Goal: Find specific page/section: Find specific page/section

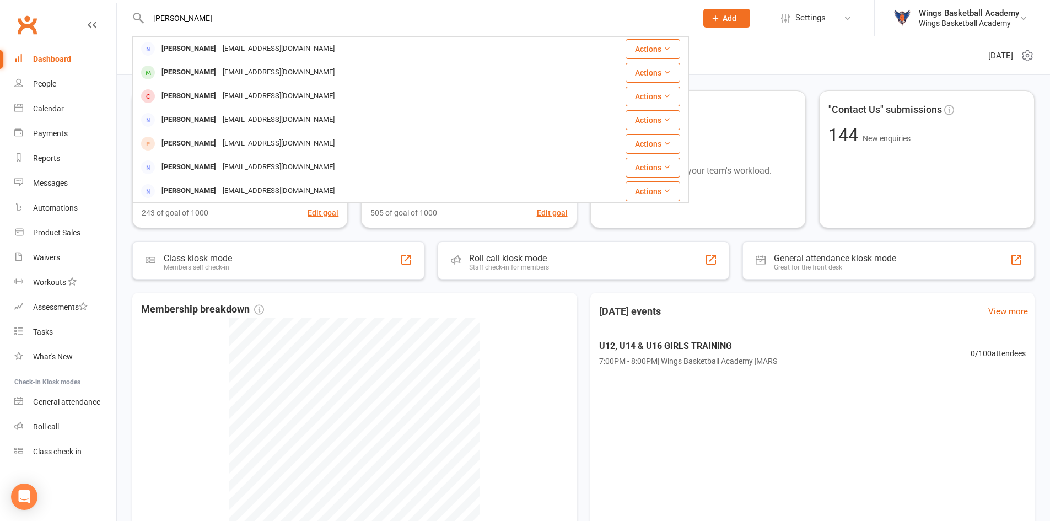
drag, startPoint x: 202, startPoint y: 15, endPoint x: 144, endPoint y: 21, distance: 58.2
click at [144, 21] on div "[PERSON_NAME] [PERSON_NAME][EMAIL_ADDRESS][DOMAIN_NAME] Actions [PERSON_NAME] […" at bounding box center [410, 18] width 557 height 36
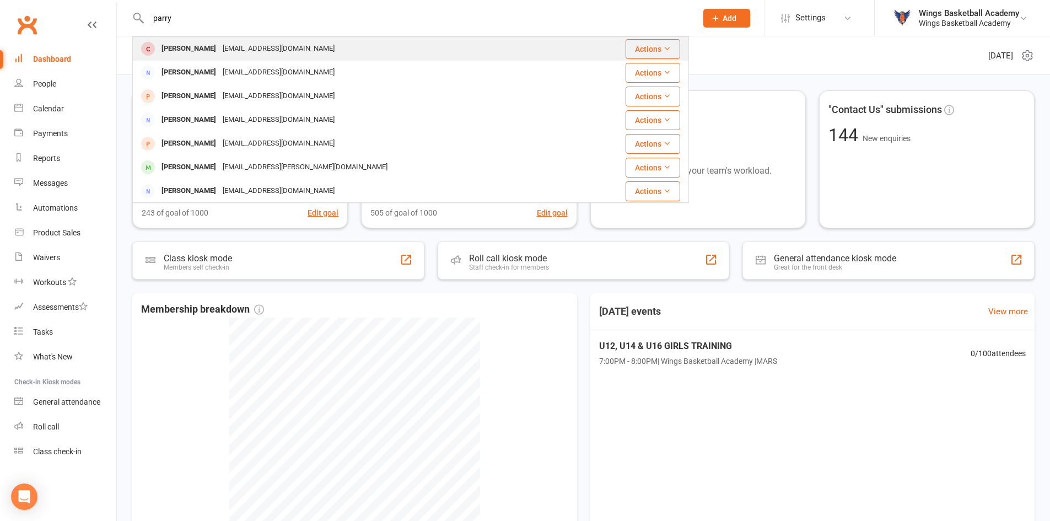
type input "parry"
click at [178, 48] on div "[PERSON_NAME]" at bounding box center [188, 49] width 61 height 16
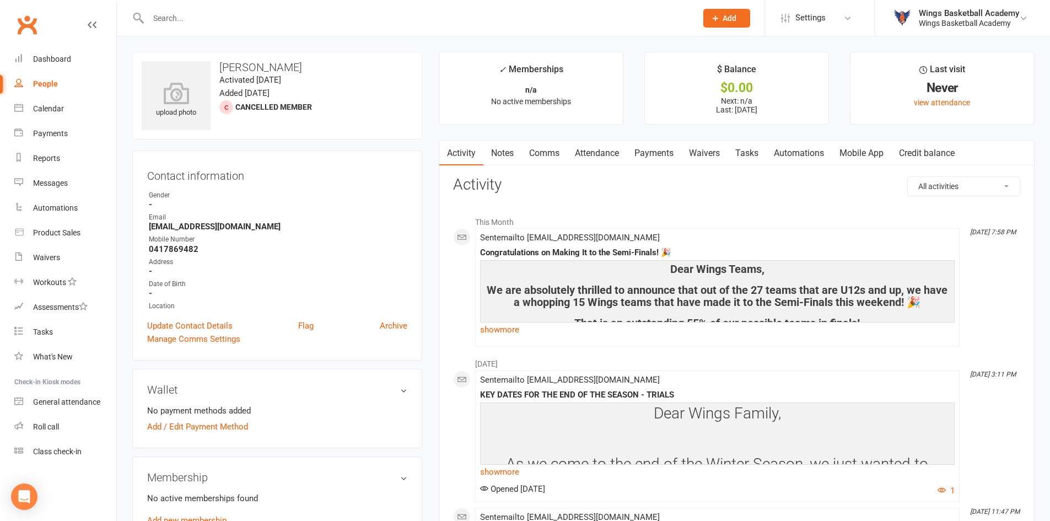
click at [428, 149] on div "upload photo [PERSON_NAME] Activated [DATE] Added [DATE] Cancelled member Conta…" at bounding box center [277, 485] width 306 height 867
click at [61, 61] on div "Dashboard" at bounding box center [52, 59] width 38 height 9
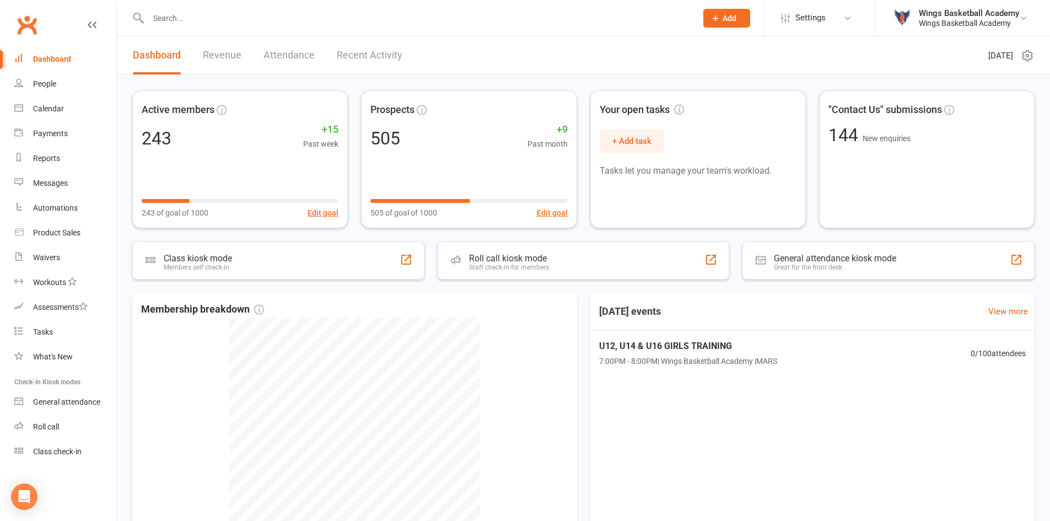
click at [370, 53] on link "Recent Activity" at bounding box center [370, 55] width 66 height 38
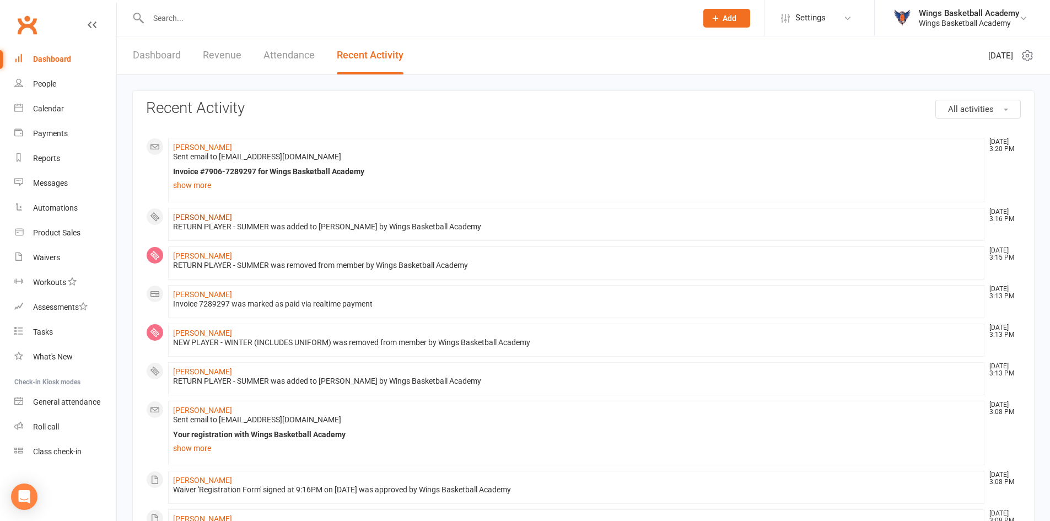
click at [203, 215] on link "[PERSON_NAME]" at bounding box center [202, 217] width 59 height 9
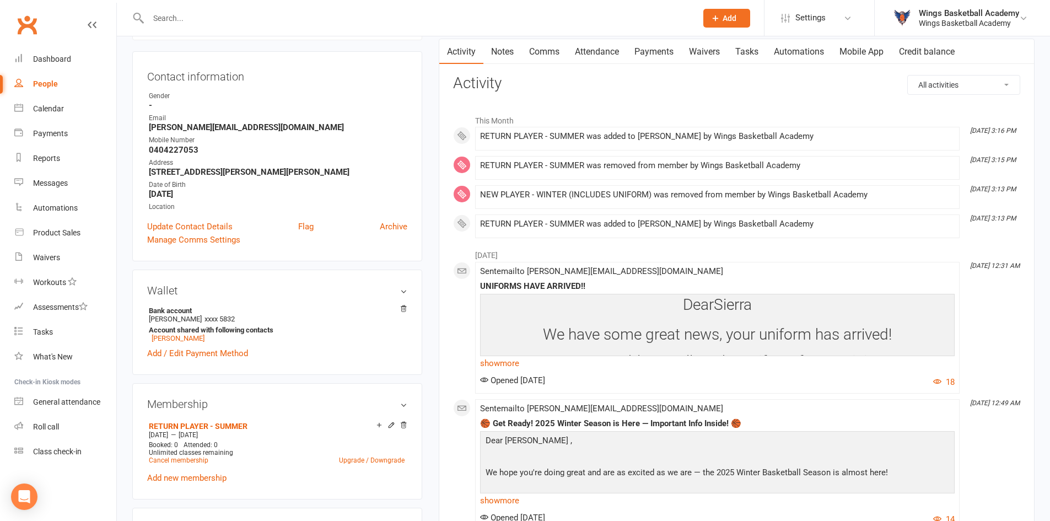
scroll to position [110, 0]
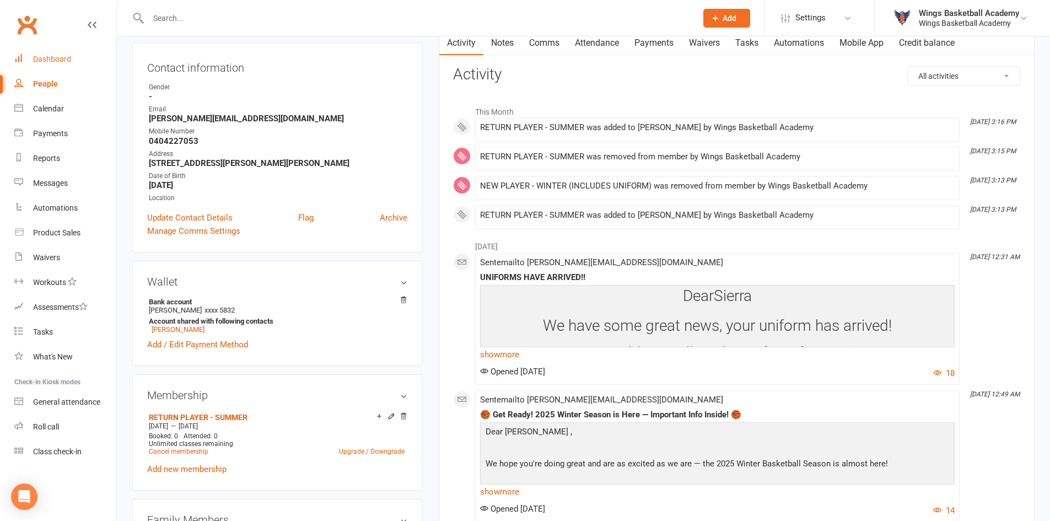
click at [57, 50] on link "Dashboard" at bounding box center [65, 59] width 102 height 25
